Goal: Complete application form

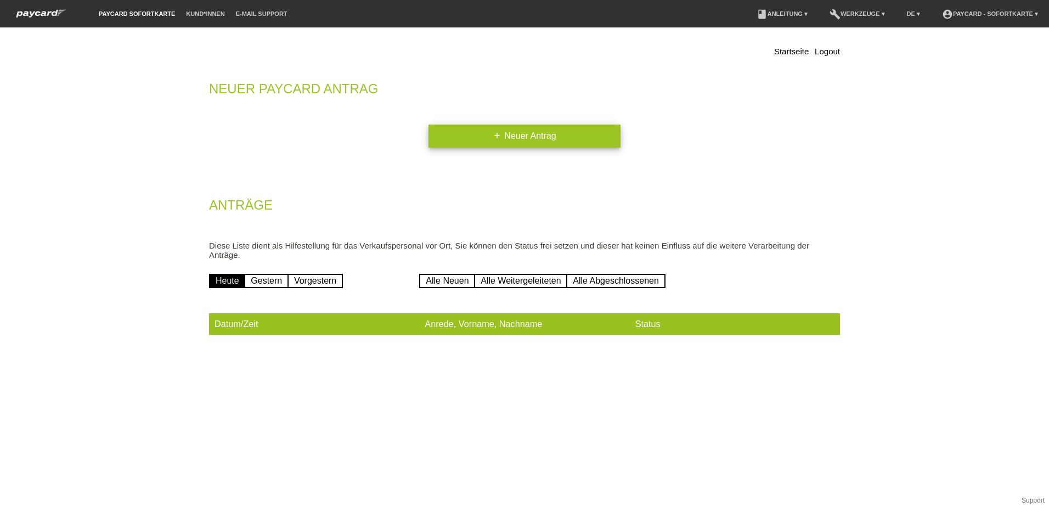
click at [509, 137] on link "add Neuer Antrag" at bounding box center [525, 136] width 192 height 23
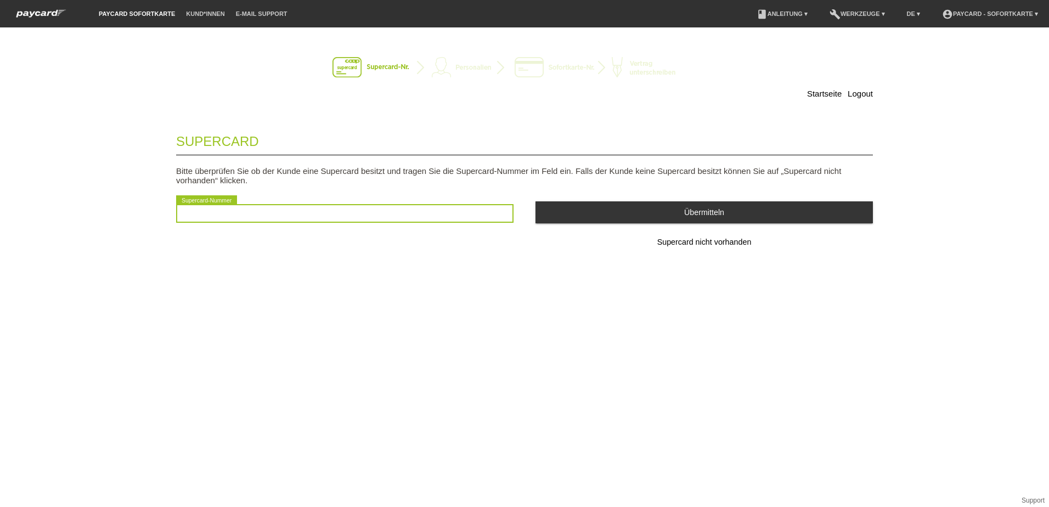
click at [262, 212] on input "text" at bounding box center [345, 213] width 338 height 19
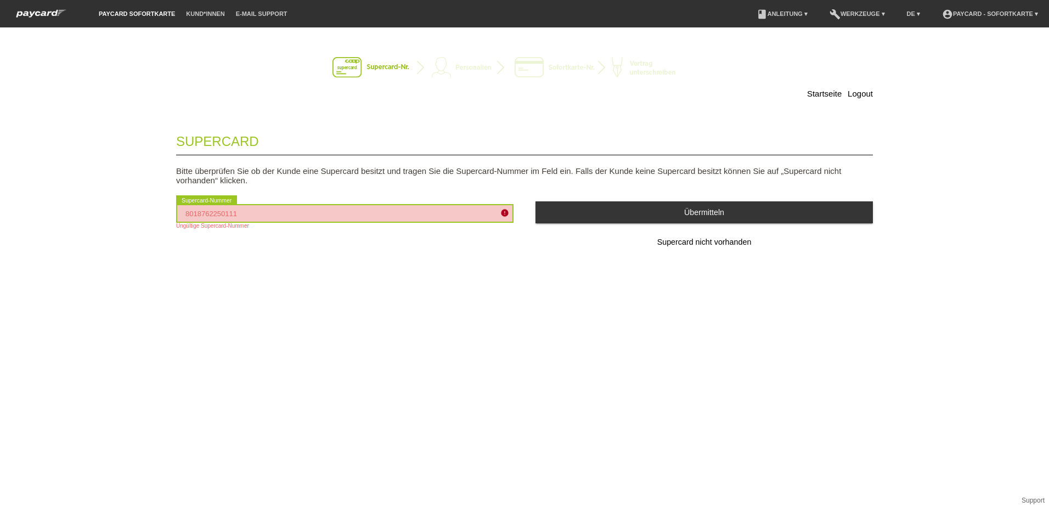
drag, startPoint x: 333, startPoint y: 212, endPoint x: 119, endPoint y: 212, distance: 214.0
click at [120, 213] on div "Startseite Logout Supercard Bitte überprüfen Sie ob der Kunde eine Supercard be…" at bounding box center [524, 267] width 1049 height 480
type input "2501114714374"
click at [203, 306] on div "Startseite Logout Supercard Bitte überprüfen Sie ob der Kunde eine Supercard be…" at bounding box center [524, 267] width 1049 height 480
click at [327, 220] on input "2501114714374" at bounding box center [345, 213] width 338 height 19
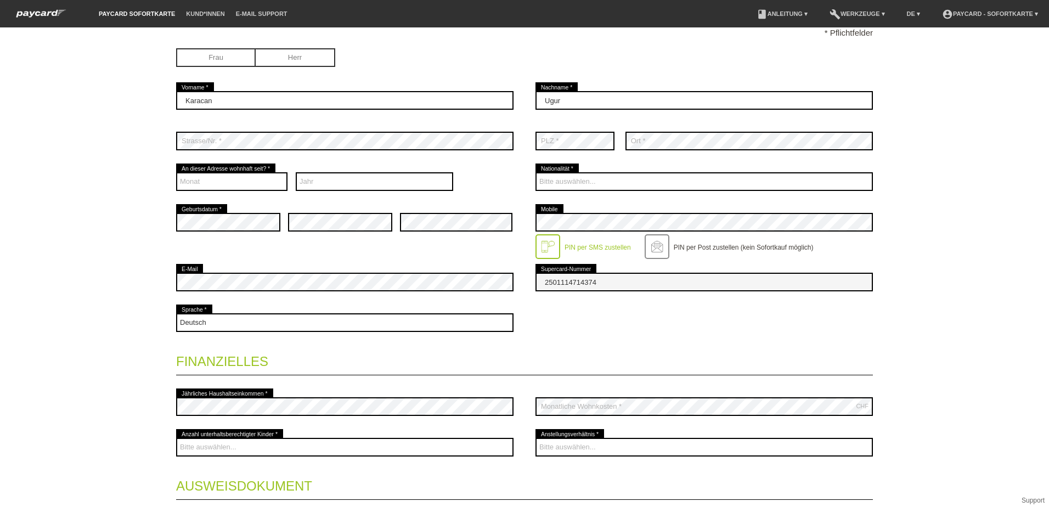
scroll to position [165, 0]
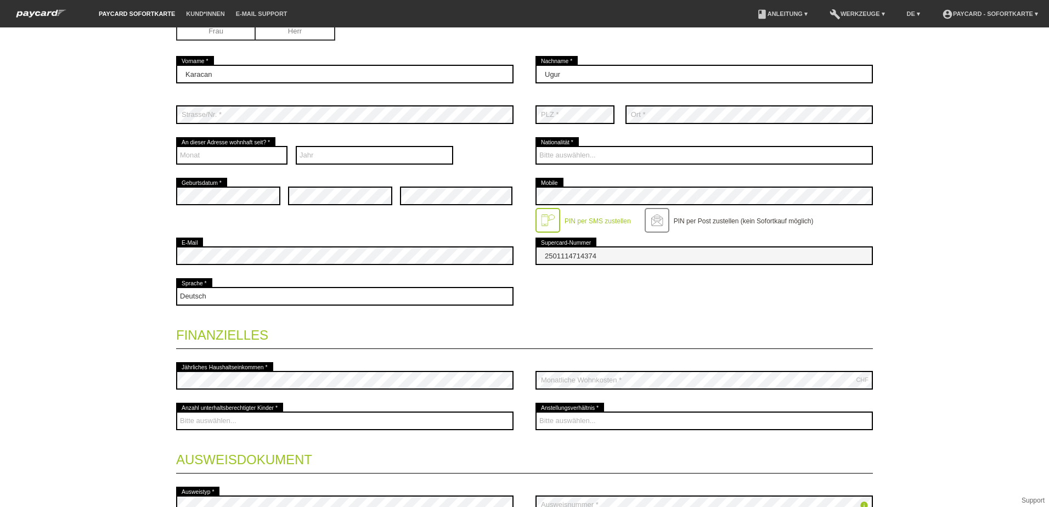
click at [390, 354] on fieldset "Kontaktdaten * Pflichtfelder Frau Herr Karacan error Vorname * Ugur error" at bounding box center [524, 268] width 697 height 620
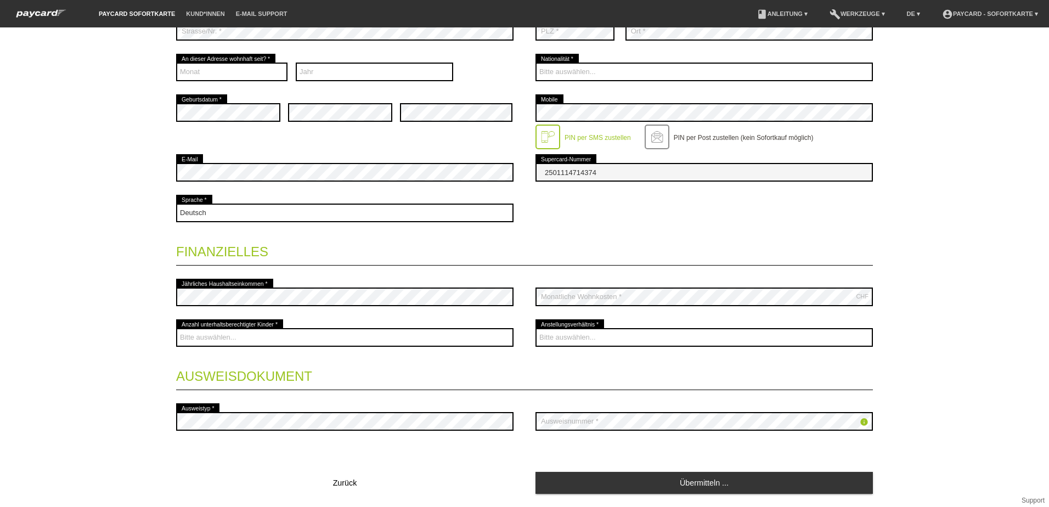
scroll to position [274, 0]
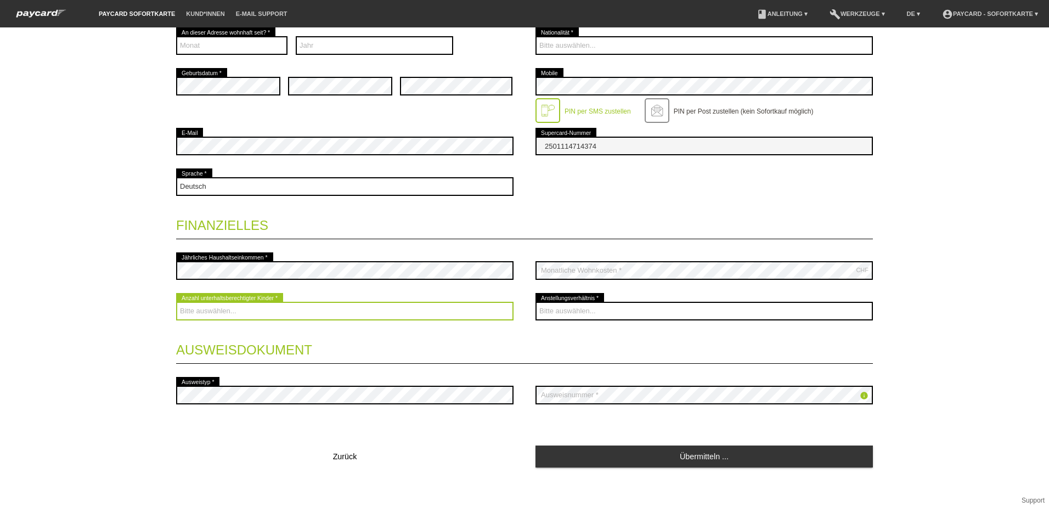
click at [447, 311] on select "Bitte auswählen... 0 1 2 3 4 5 6 7 8 9" at bounding box center [345, 311] width 338 height 19
select select "0"
click at [176, 302] on select "Bitte auswählen... 0 1 2 3 4 5 6 7 8 9" at bounding box center [345, 311] width 338 height 19
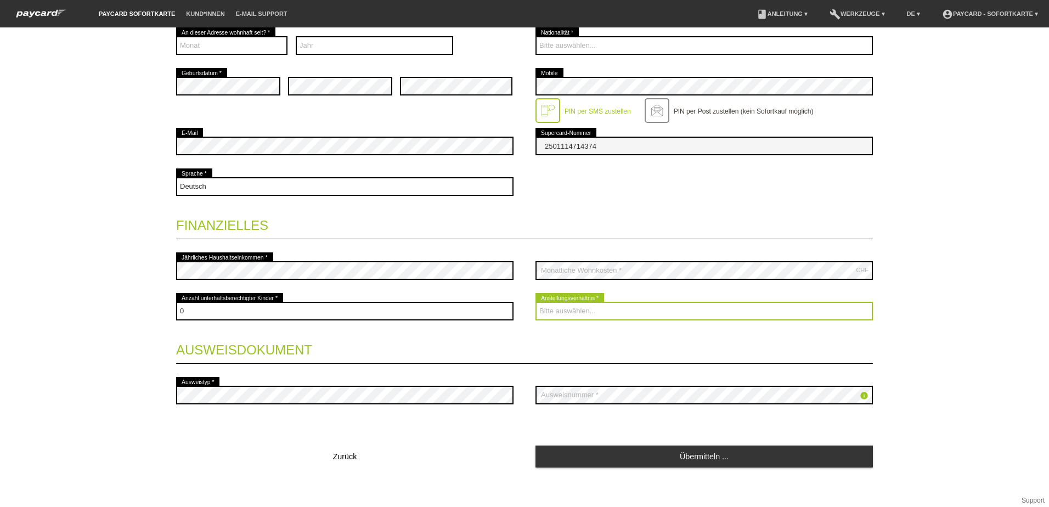
click at [585, 308] on select "Bitte auswählen... Unbefristet Befristet Lehrling/Student Pensioniert Nicht arb…" at bounding box center [705, 311] width 338 height 19
select select "STUDENT"
click at [536, 302] on select "Bitte auswählen... Unbefristet Befristet Lehrling/Student Pensioniert Nicht arb…" at bounding box center [705, 311] width 338 height 19
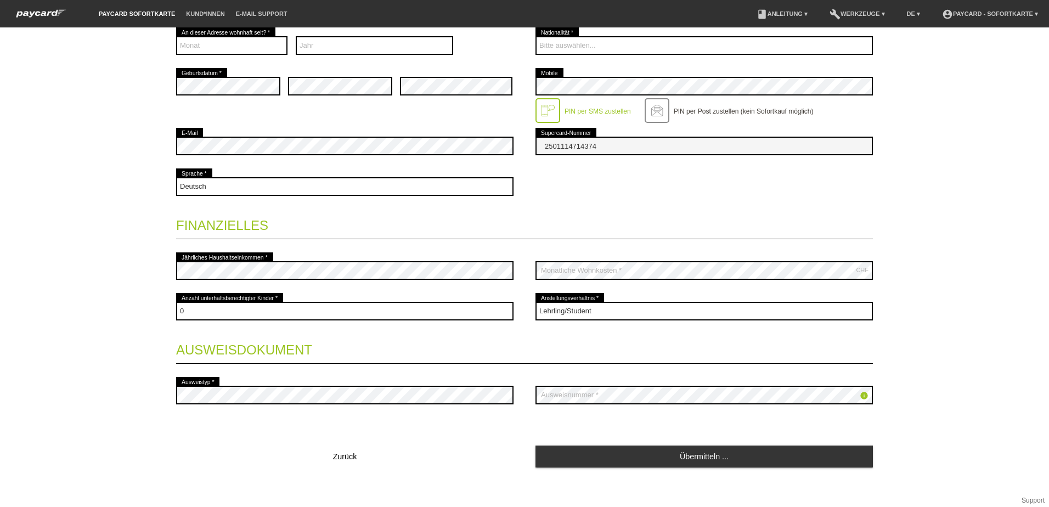
click at [373, 332] on legend "Ausweisdokument" at bounding box center [524, 347] width 697 height 32
click at [860, 394] on icon "info" at bounding box center [864, 395] width 9 height 9
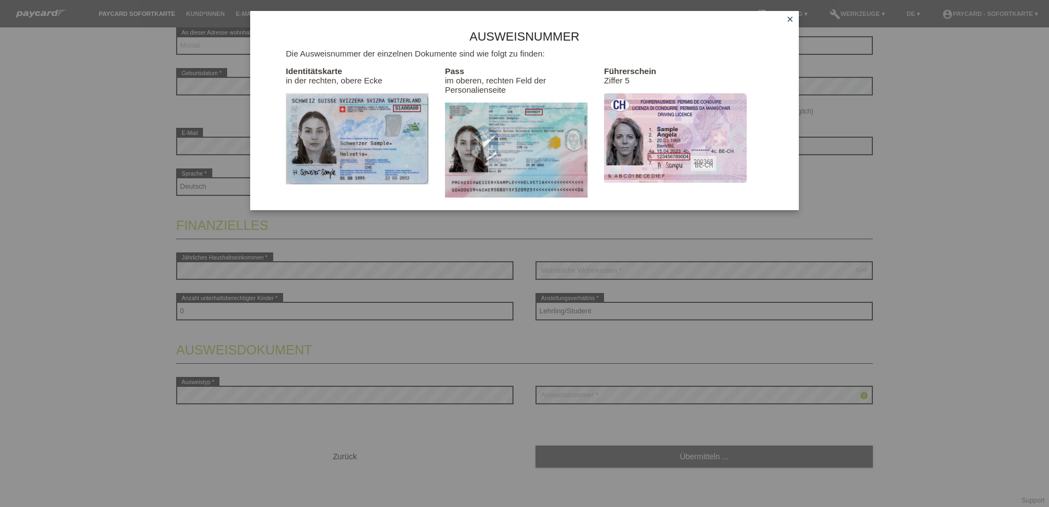
click at [792, 16] on icon "close" at bounding box center [790, 19] width 9 height 9
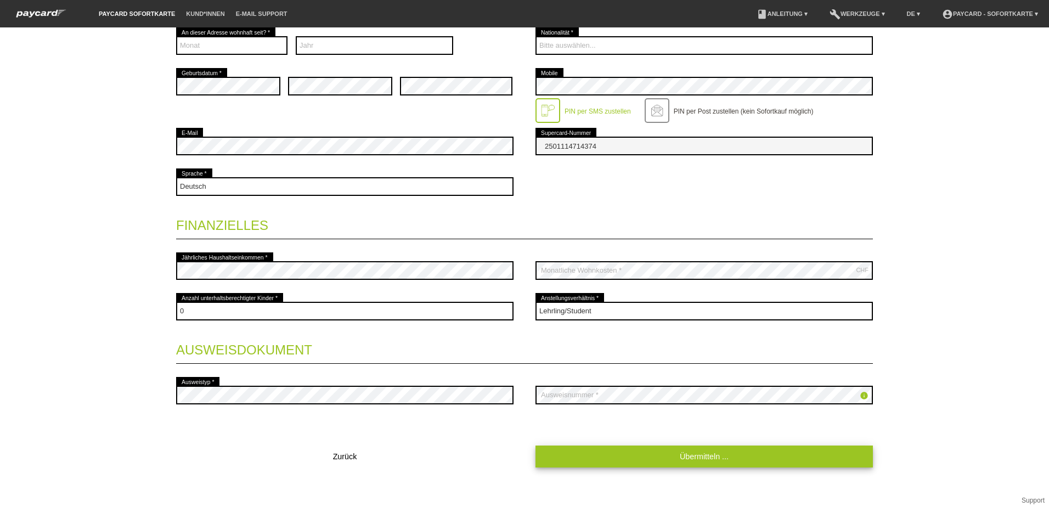
click at [700, 451] on link "Übermitteln ..." at bounding box center [705, 456] width 338 height 21
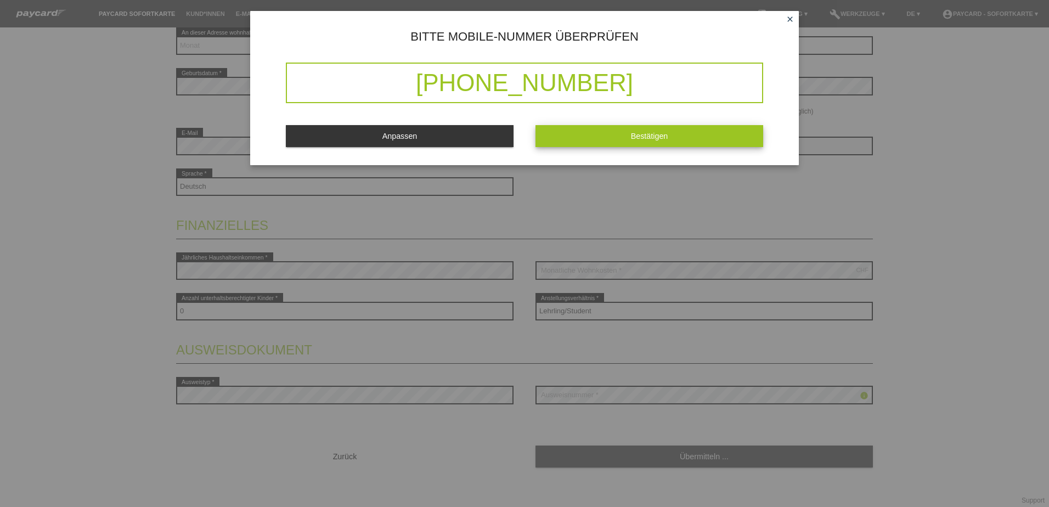
click at [586, 144] on button "Bestätigen" at bounding box center [650, 135] width 228 height 21
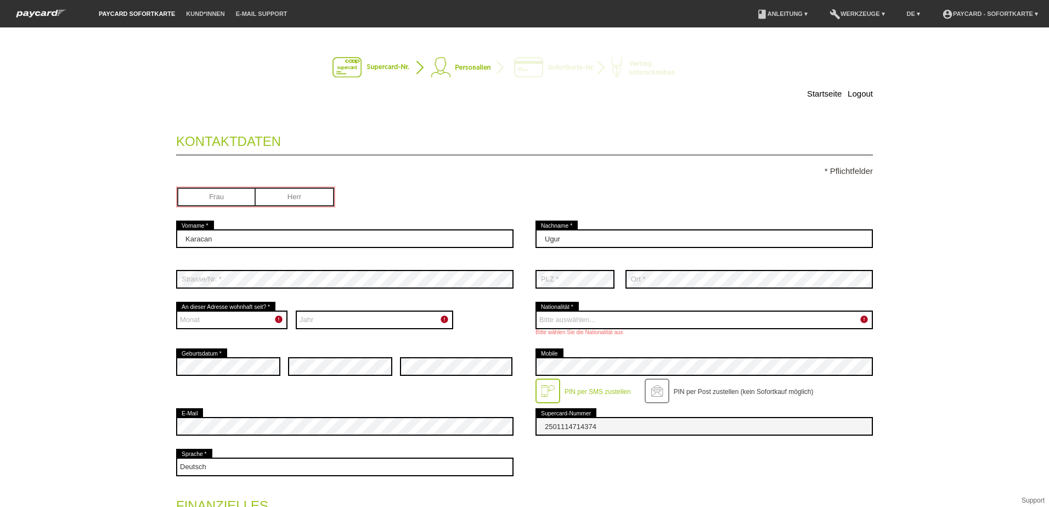
scroll to position [0, 0]
click at [282, 190] on input "radio" at bounding box center [295, 196] width 78 height 16
radio input "true"
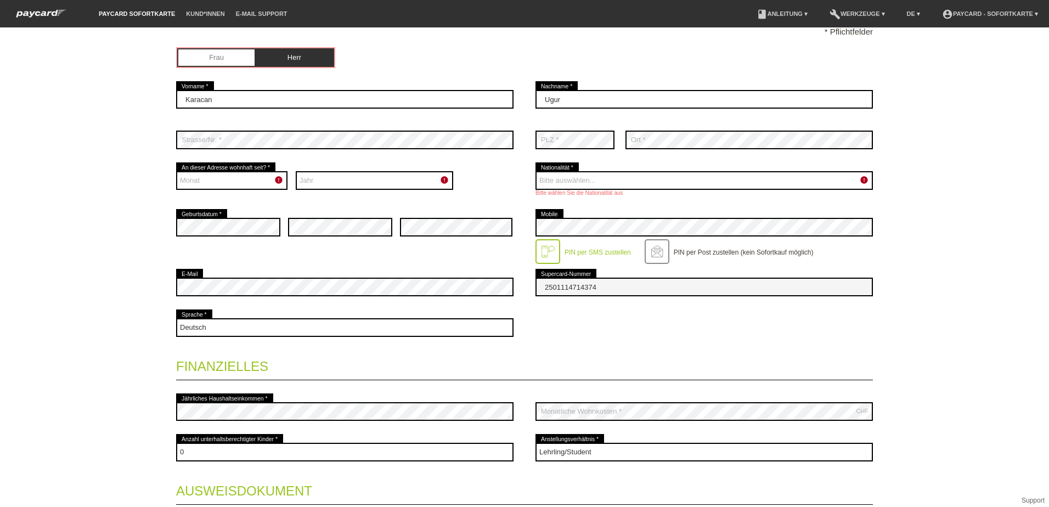
scroll to position [121, 0]
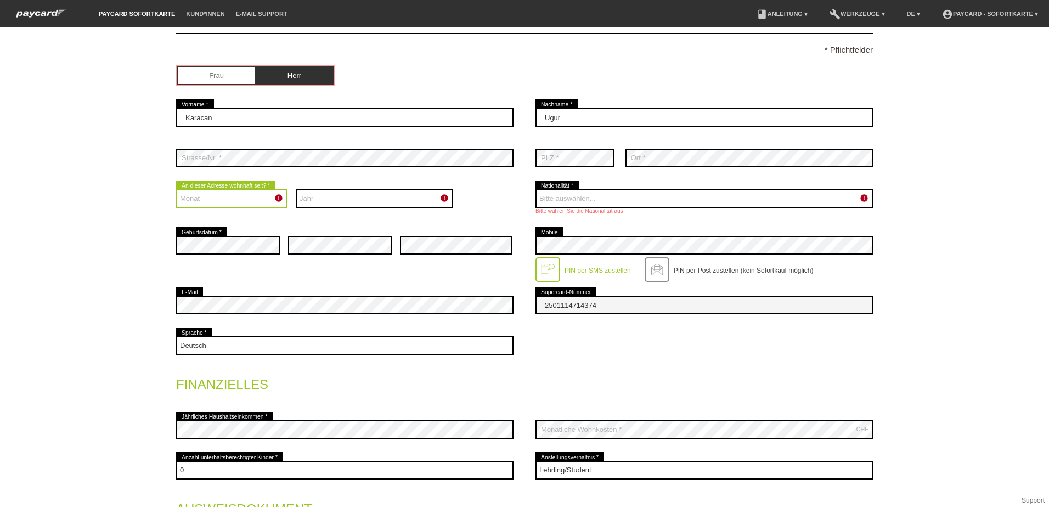
click at [254, 200] on select "Monat 01 02 03 04 05 06 07 08 09 10 11 12" at bounding box center [231, 198] width 111 height 19
click at [373, 198] on select "Jahr 2025 2024 2023 2022 2021 2020 2019 2018 2017 2016" at bounding box center [375, 198] width 158 height 19
select select "2025"
click at [296, 189] on select "Jahr 2025 2024 2023 2022 2021 2020 2019 2018 2017 2016" at bounding box center [375, 198] width 158 height 19
click at [265, 198] on select "Monat 01 02 03 04 05 06 07 08 09 10 11 12" at bounding box center [231, 198] width 111 height 19
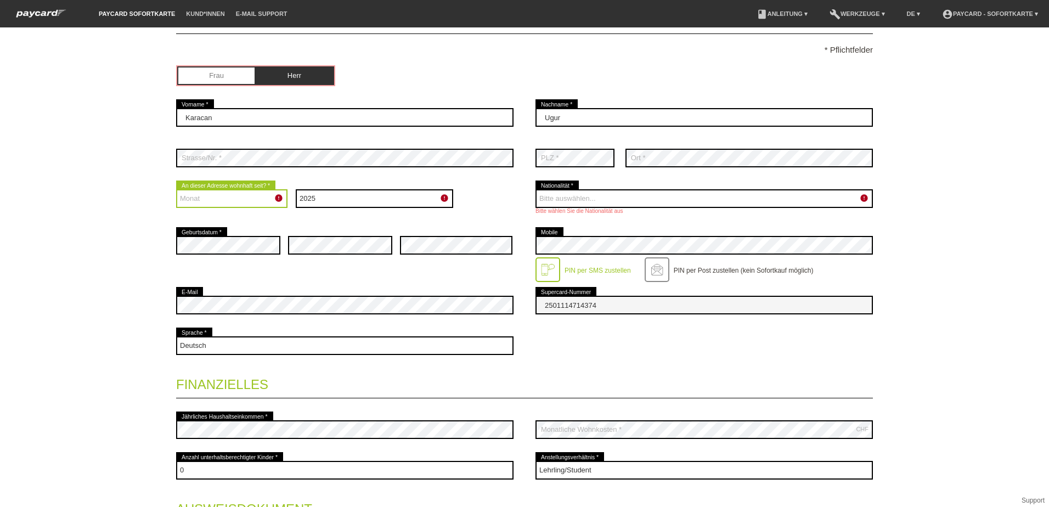
select select "08"
click at [176, 189] on select "Monat 01 02 03 04 05 06 07 08 09 10 11 12" at bounding box center [231, 198] width 111 height 19
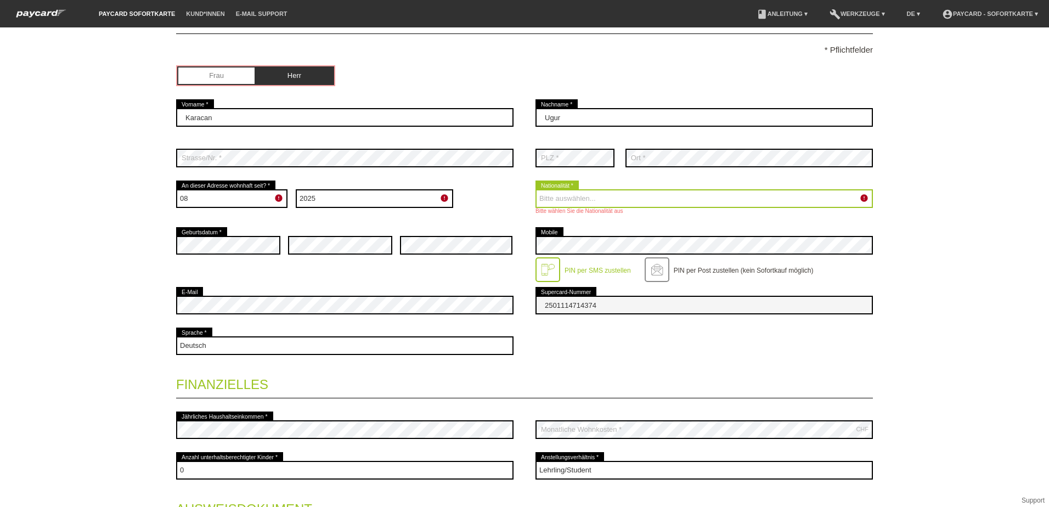
click at [628, 192] on select "Bitte auswählen... Schweiz Deutschland Liechtenstein Österreich ------------ Af…" at bounding box center [705, 198] width 338 height 19
select select "TR"
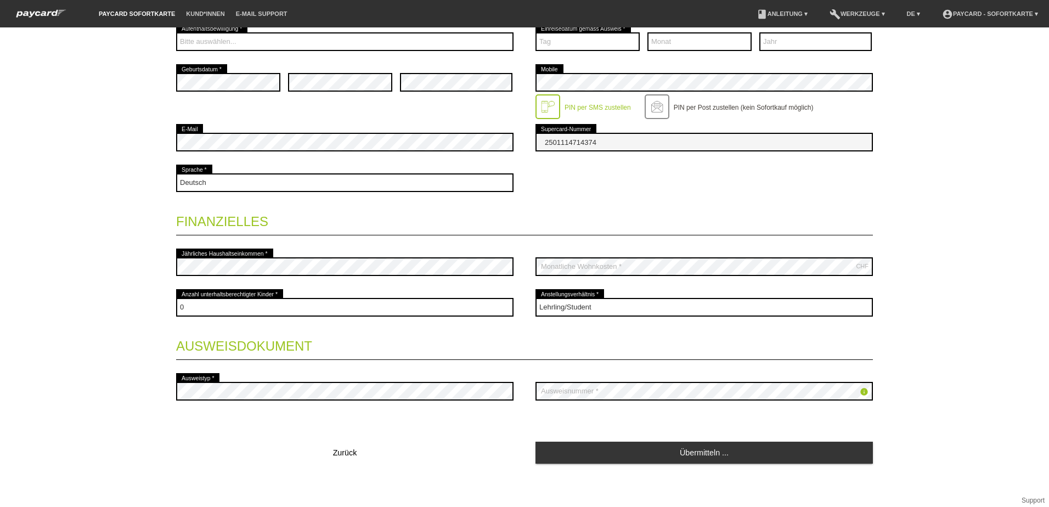
scroll to position [327, 0]
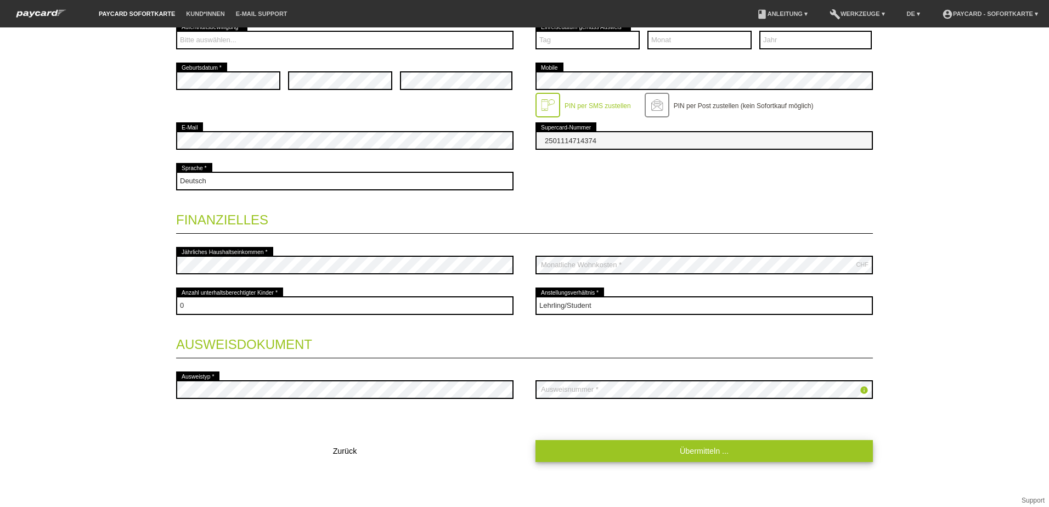
click at [702, 456] on link "Übermitteln ..." at bounding box center [705, 450] width 338 height 21
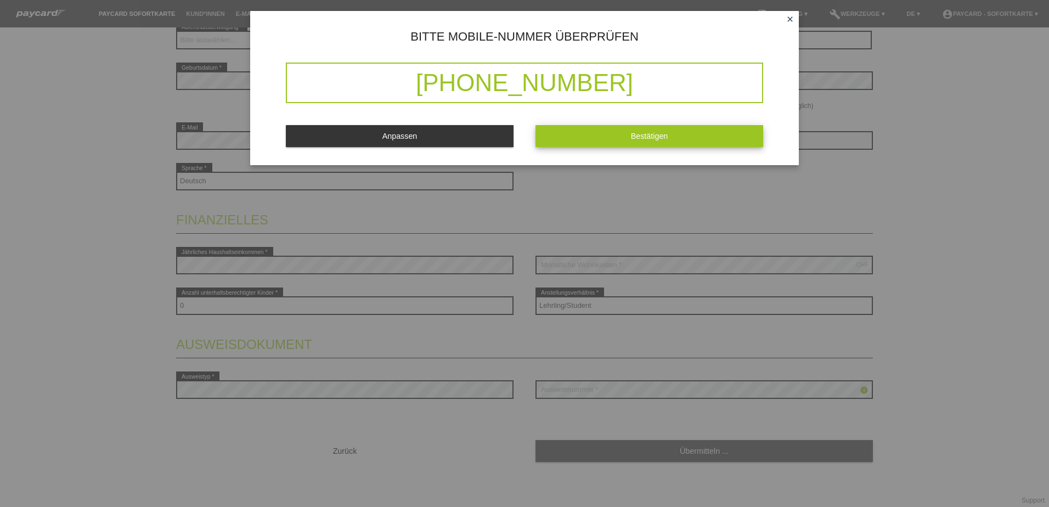
click at [636, 130] on button "Bestätigen" at bounding box center [650, 135] width 228 height 21
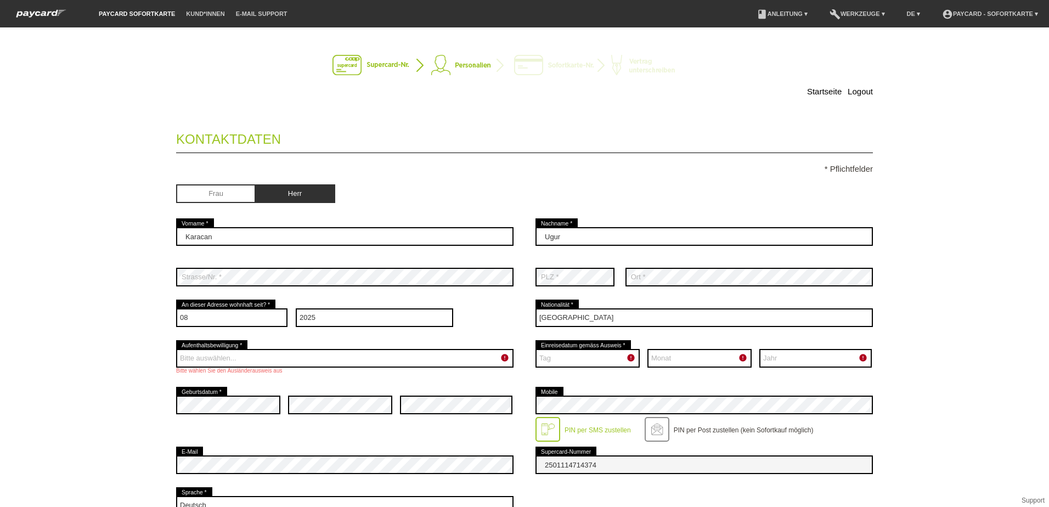
scroll to position [0, 0]
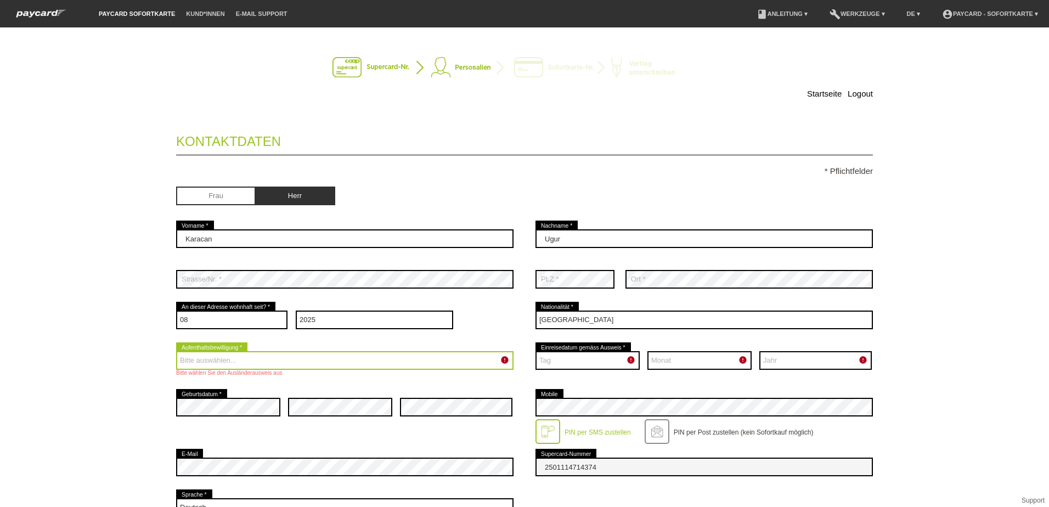
click at [289, 359] on select "Bitte auswählen... C B B - Flüchtlingsstatus Andere" at bounding box center [345, 360] width 338 height 19
select select "B"
click at [176, 351] on select "Bitte auswählen... C B B - Flüchtlingsstatus Andere" at bounding box center [345, 360] width 338 height 19
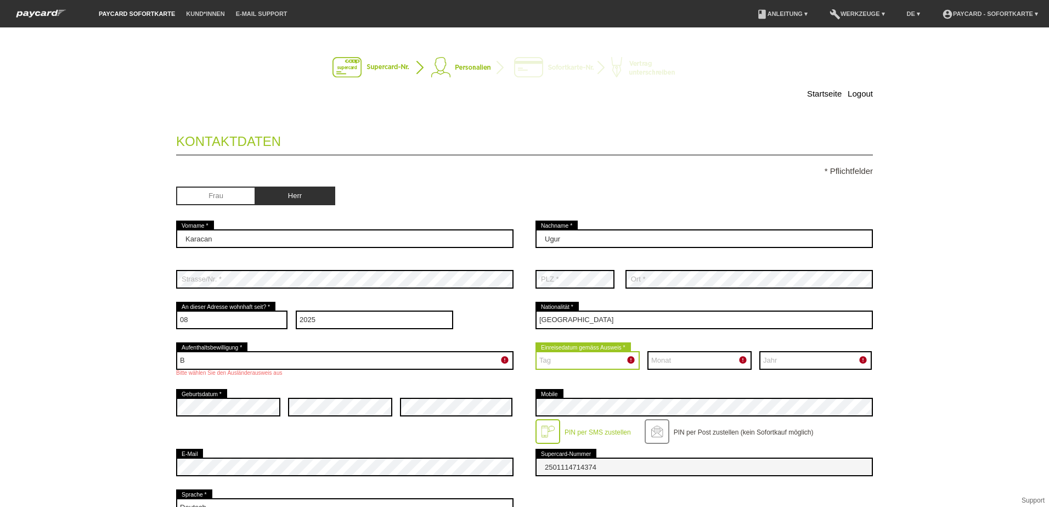
click at [610, 356] on select "Tag 01 02 03 04 05 06 07 08 09 10 11 12 13 14 15 16 17" at bounding box center [588, 360] width 104 height 19
select select "21"
click at [536, 351] on select "Tag 01 02 03 04 05 06 07 08 09 10 11 12 13 14 15 16 17" at bounding box center [588, 360] width 104 height 19
click at [667, 357] on select "Monat 01 02 03 04 05 06 07 08 09 10 11 12" at bounding box center [700, 360] width 104 height 19
select select "06"
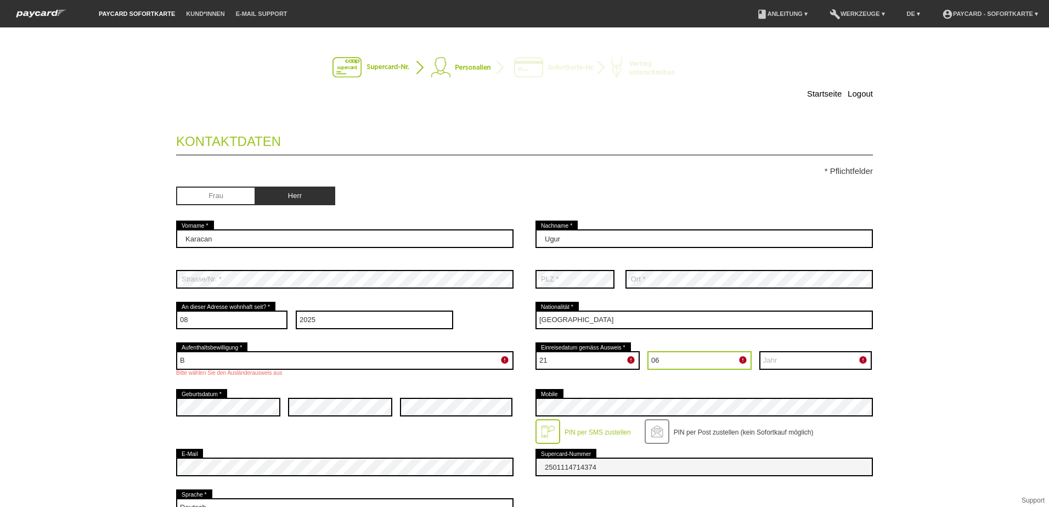
click at [648, 351] on select "Monat 01 02 03 04 05 06 07 08 09 10 11 12" at bounding box center [700, 360] width 104 height 19
click at [795, 357] on select "Jahr 2025 2024 2023 2022 2021 2020 2019 2018 2017 2016" at bounding box center [816, 360] width 113 height 19
select select "2023"
click at [760, 351] on select "Jahr 2025 2024 2023 2022 2021 2020 2019 2018 2017 2016" at bounding box center [816, 360] width 113 height 19
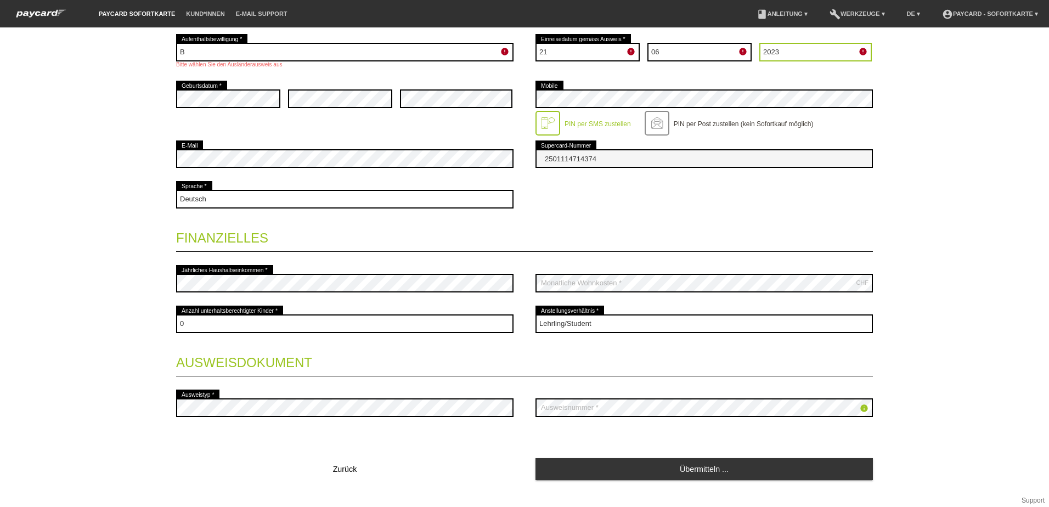
scroll to position [327, 0]
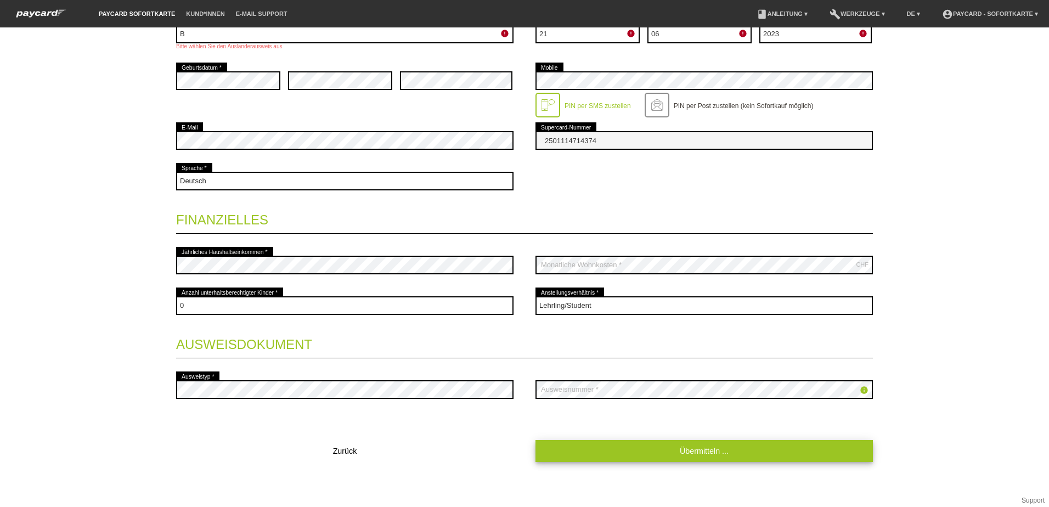
click at [636, 454] on link "Übermitteln ..." at bounding box center [705, 450] width 338 height 21
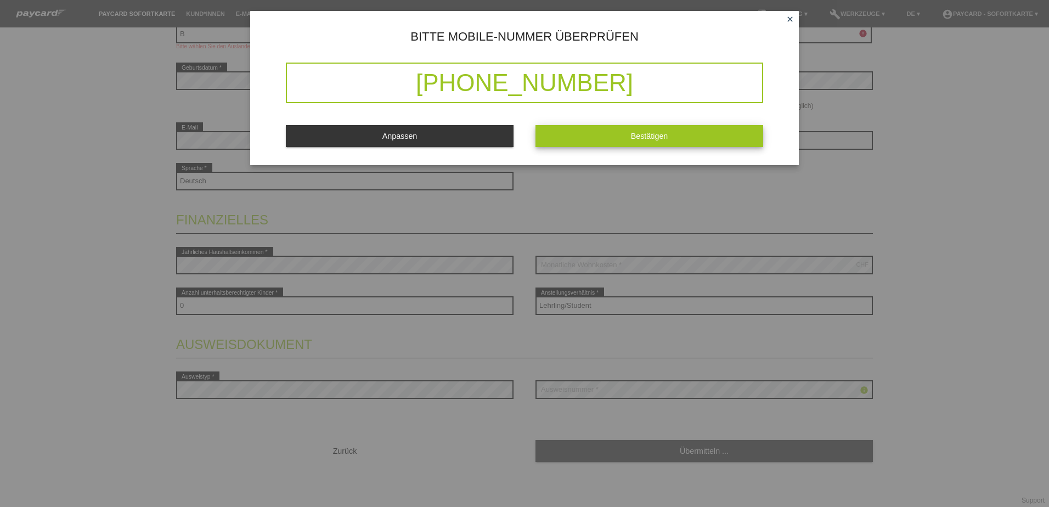
click at [647, 139] on span "Bestätigen" at bounding box center [649, 136] width 37 height 9
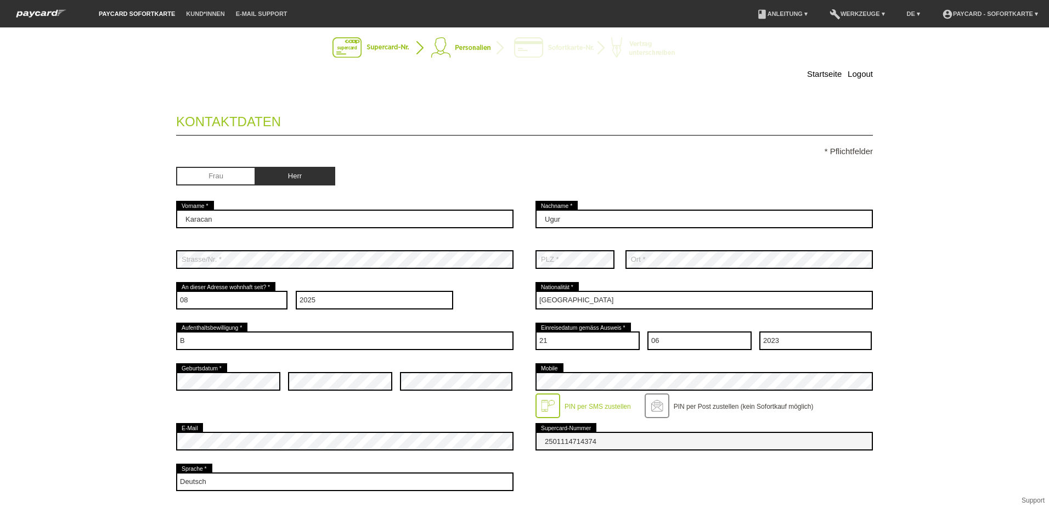
scroll to position [0, 0]
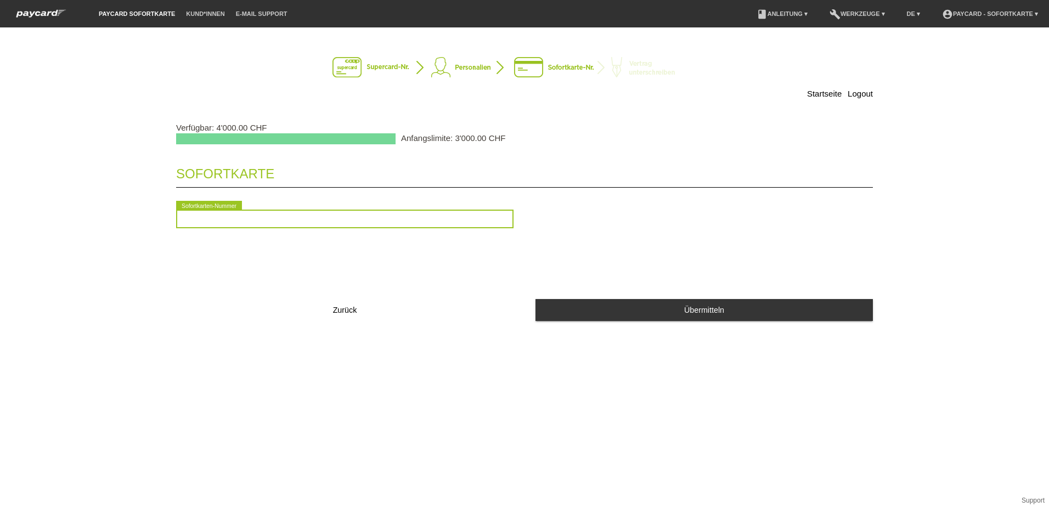
click at [412, 220] on input "text" at bounding box center [345, 219] width 338 height 19
drag, startPoint x: 291, startPoint y: 219, endPoint x: 115, endPoint y: 210, distance: 177.0
click at [117, 209] on div "Startseite Logout Verfügbar: 4'000.00 CHF Anfangslimite: 3'000.00 CHF Sofortkar…" at bounding box center [524, 267] width 1049 height 480
type input "2090385386408"
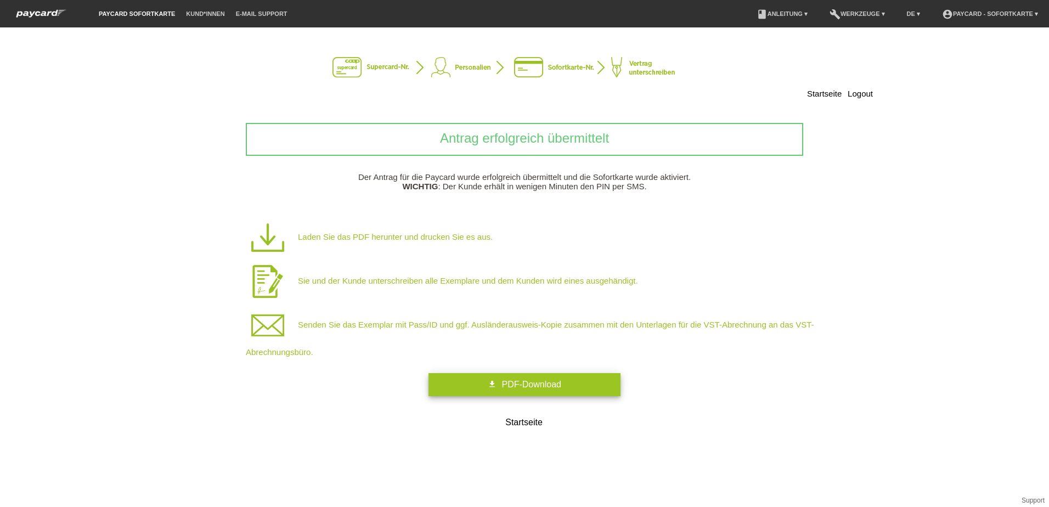
click at [515, 383] on span "PDF-Download" at bounding box center [531, 384] width 59 height 9
